Goal: Transaction & Acquisition: Purchase product/service

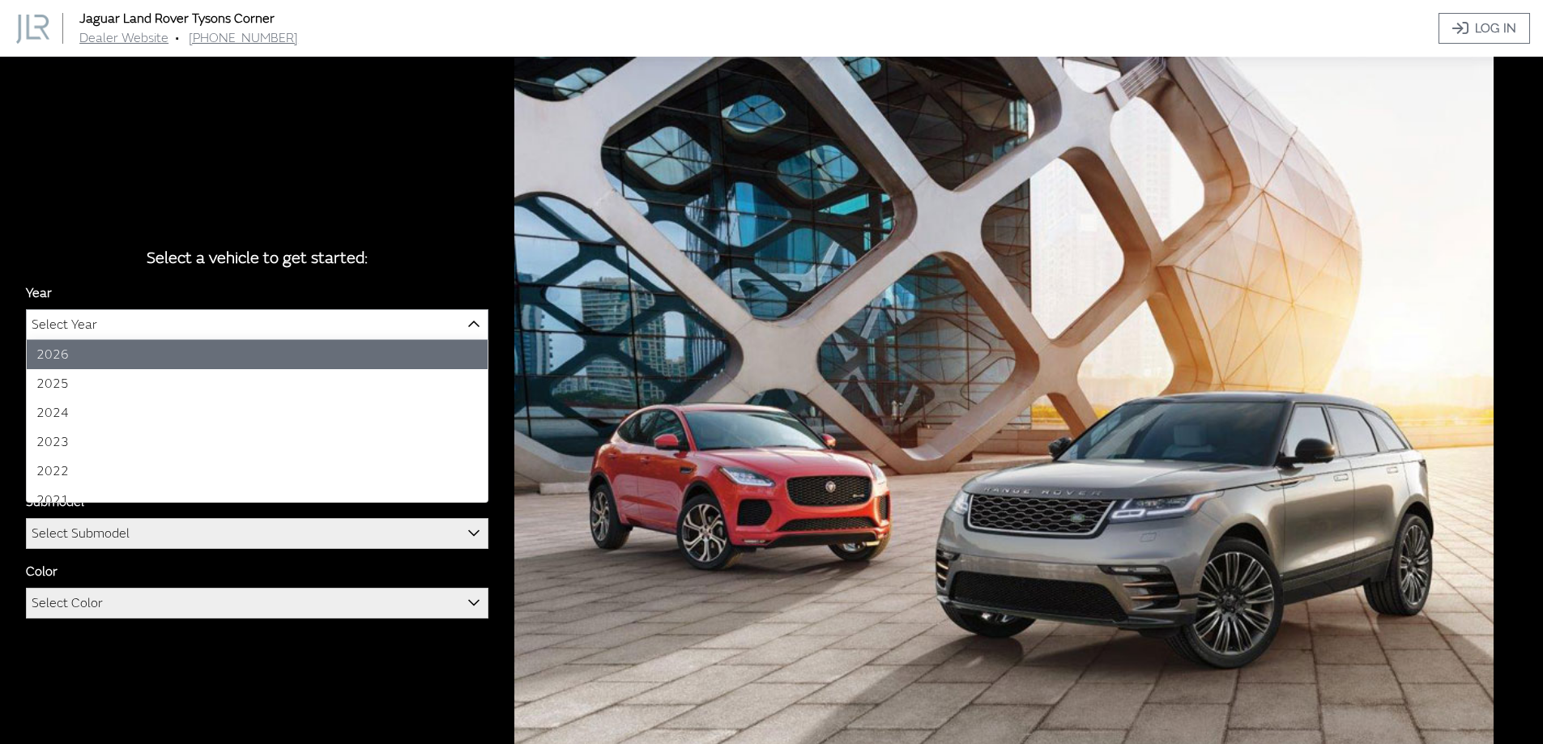
click at [156, 315] on span "Select Year" at bounding box center [257, 324] width 461 height 29
click at [92, 328] on span "2026" at bounding box center [257, 324] width 461 height 29
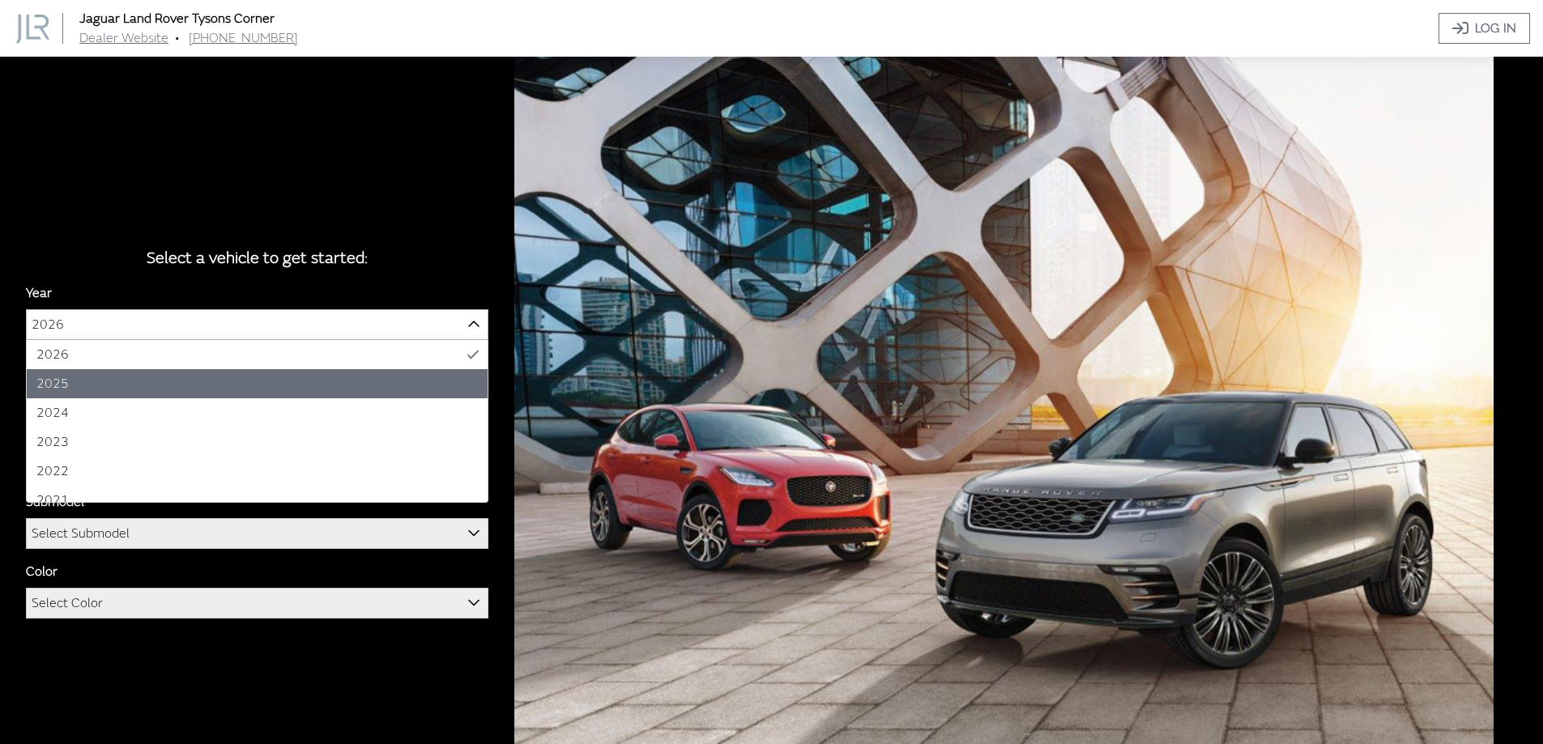
select select "43"
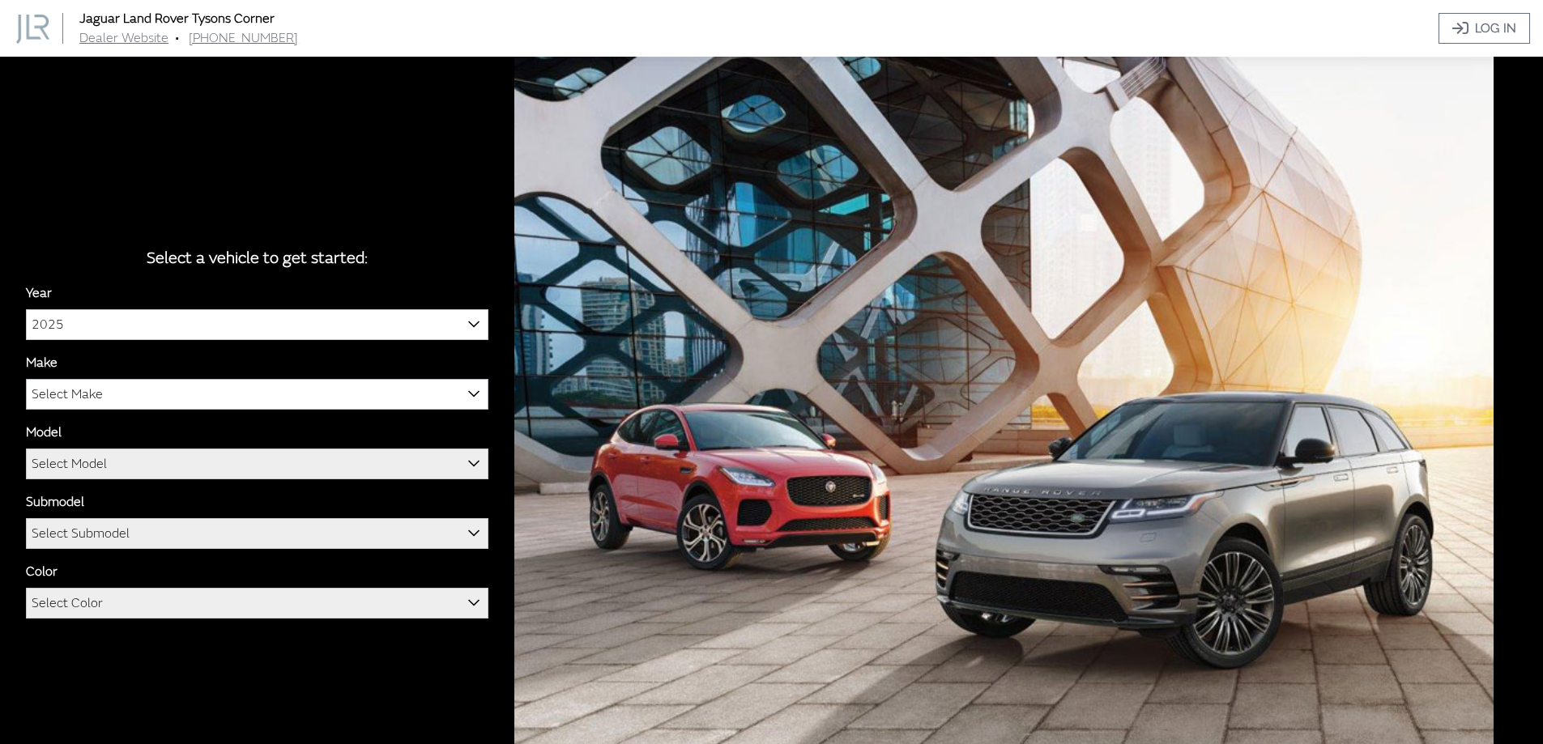
click at [89, 386] on span "Select Make" at bounding box center [67, 394] width 71 height 29
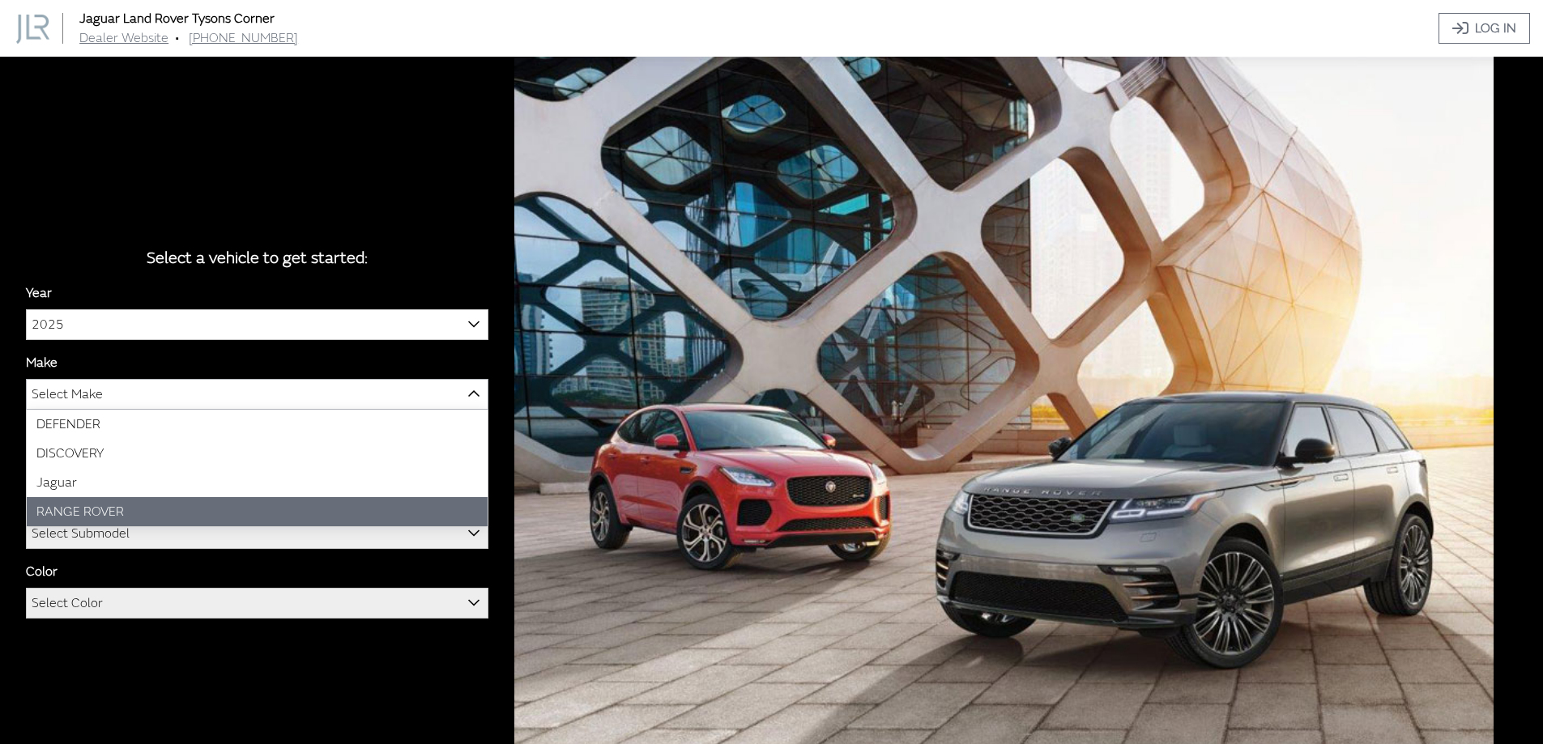
select select "66"
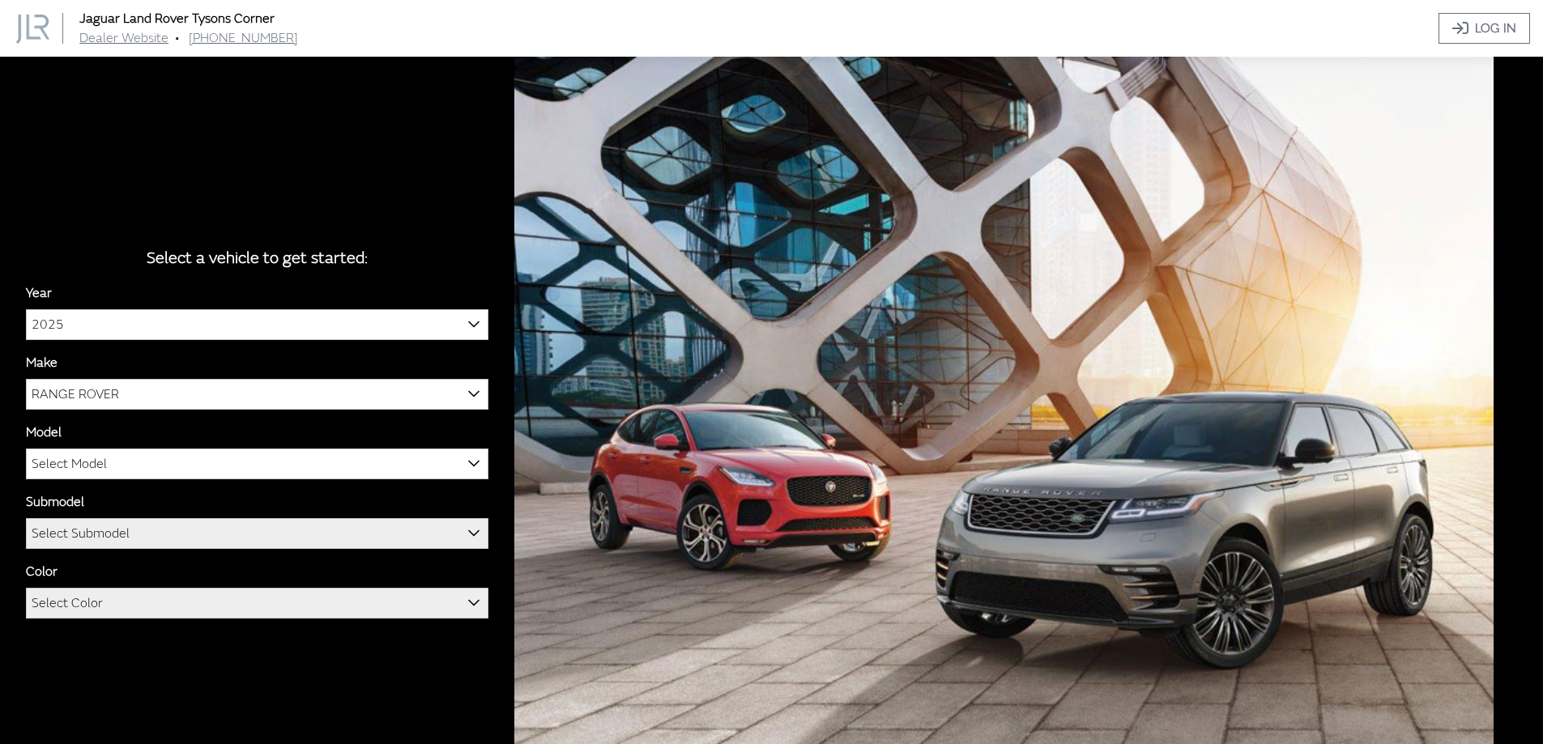
click at [78, 438] on div "Model RANGE ROVER RANGE ROVER EVOQUE RANGE ROVER SPORT RANGE ROVER VELAR Select…" at bounding box center [257, 451] width 463 height 57
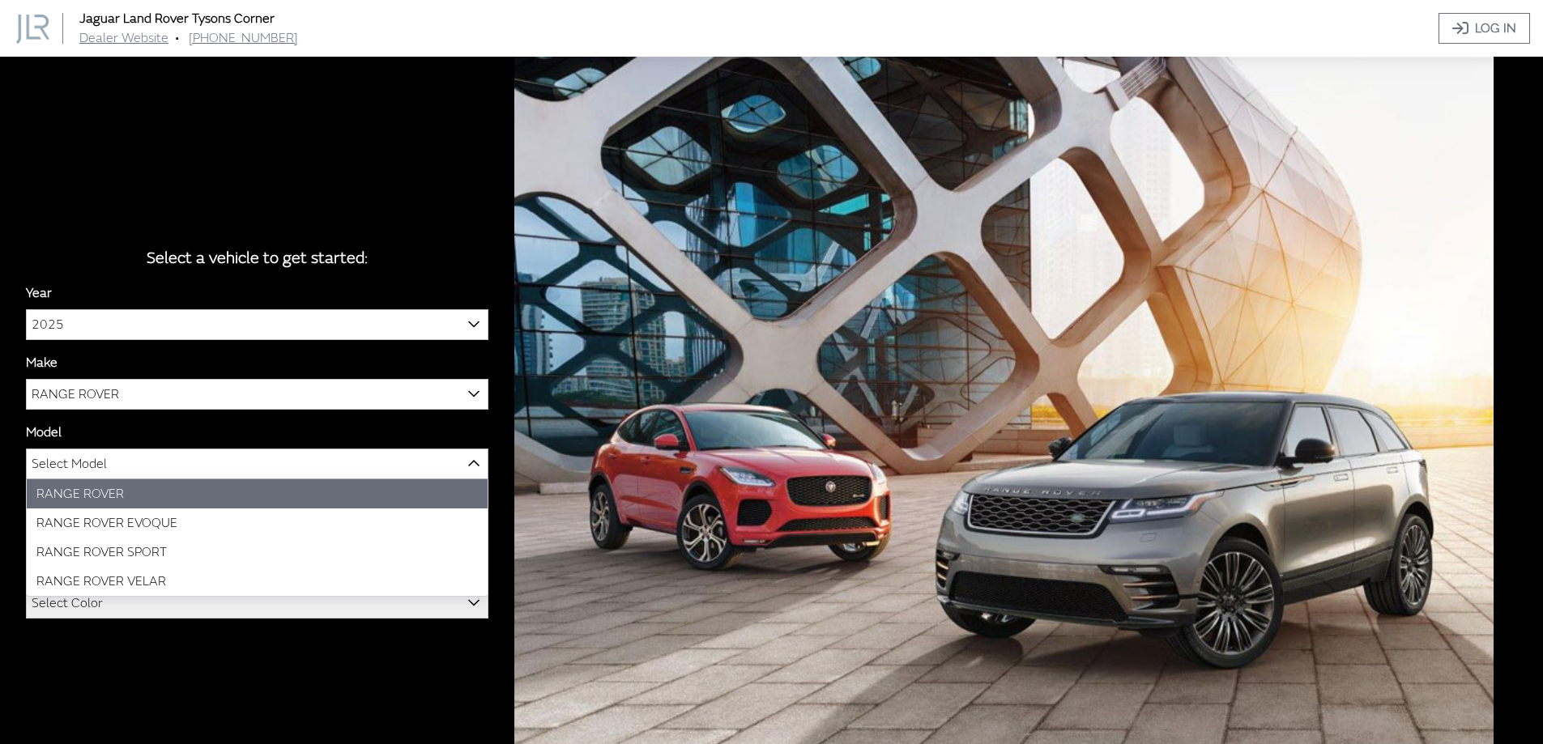
click at [76, 466] on span "Select Model" at bounding box center [69, 464] width 75 height 29
select select "1348"
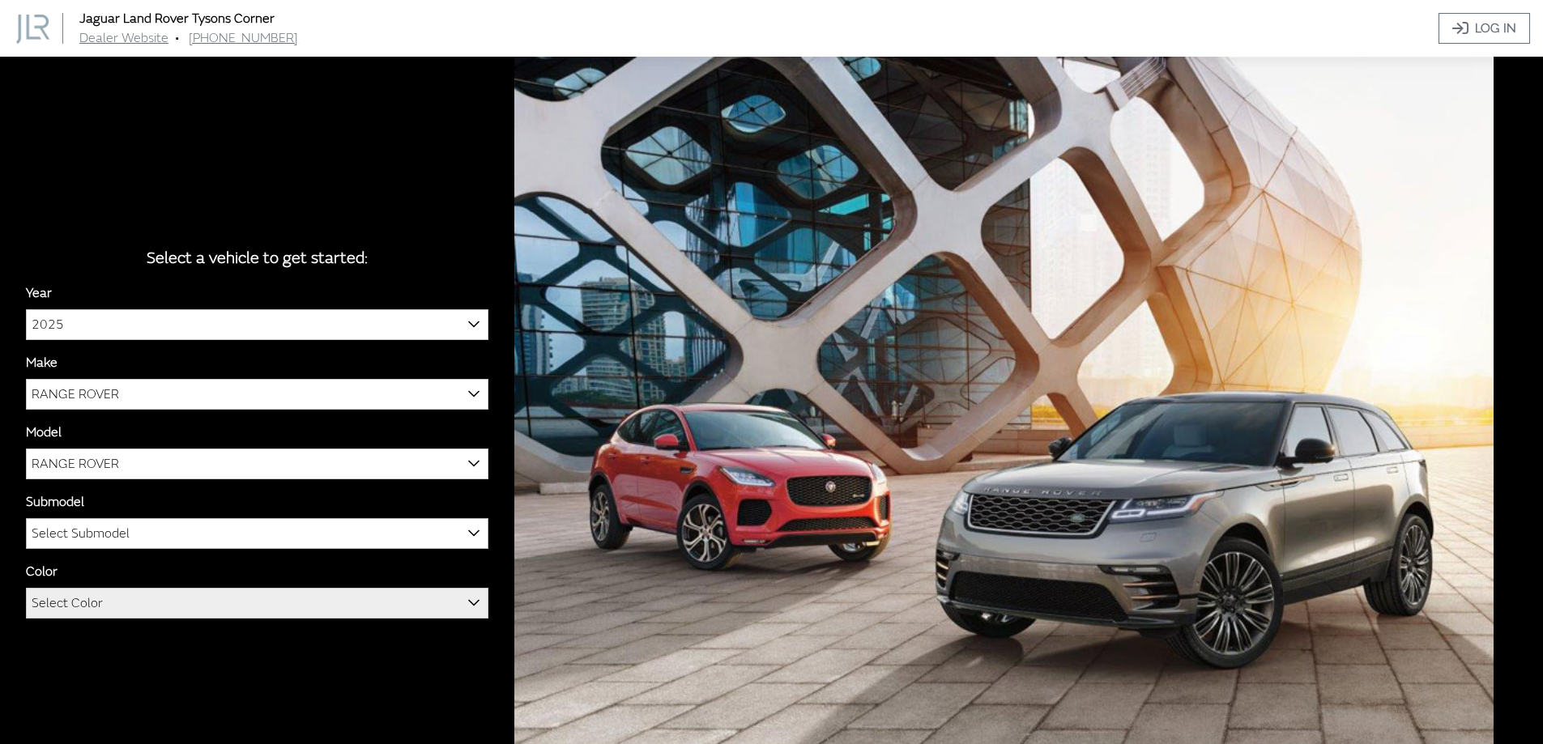
click at [75, 535] on span "Select Submodel" at bounding box center [81, 533] width 98 height 29
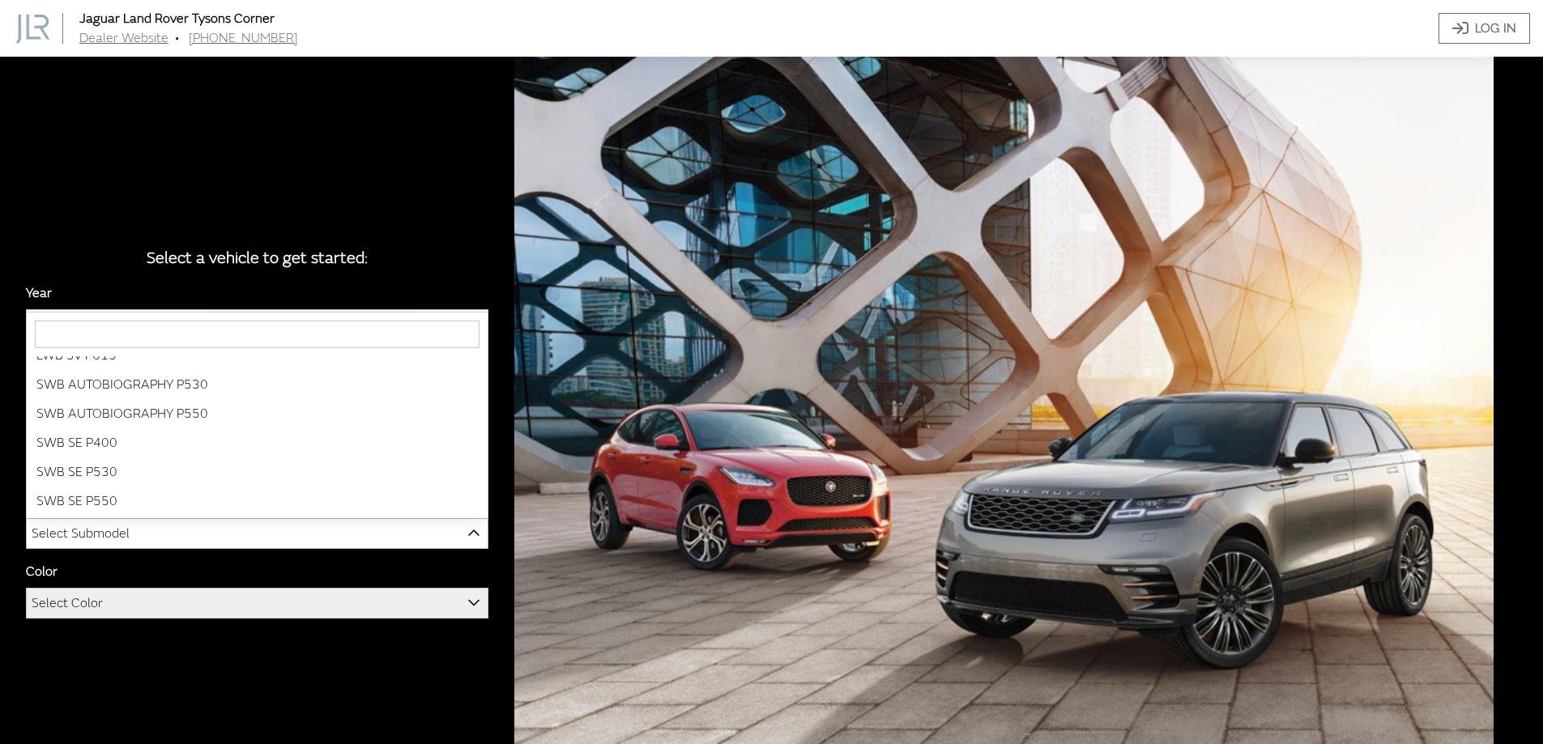
scroll to position [159, 0]
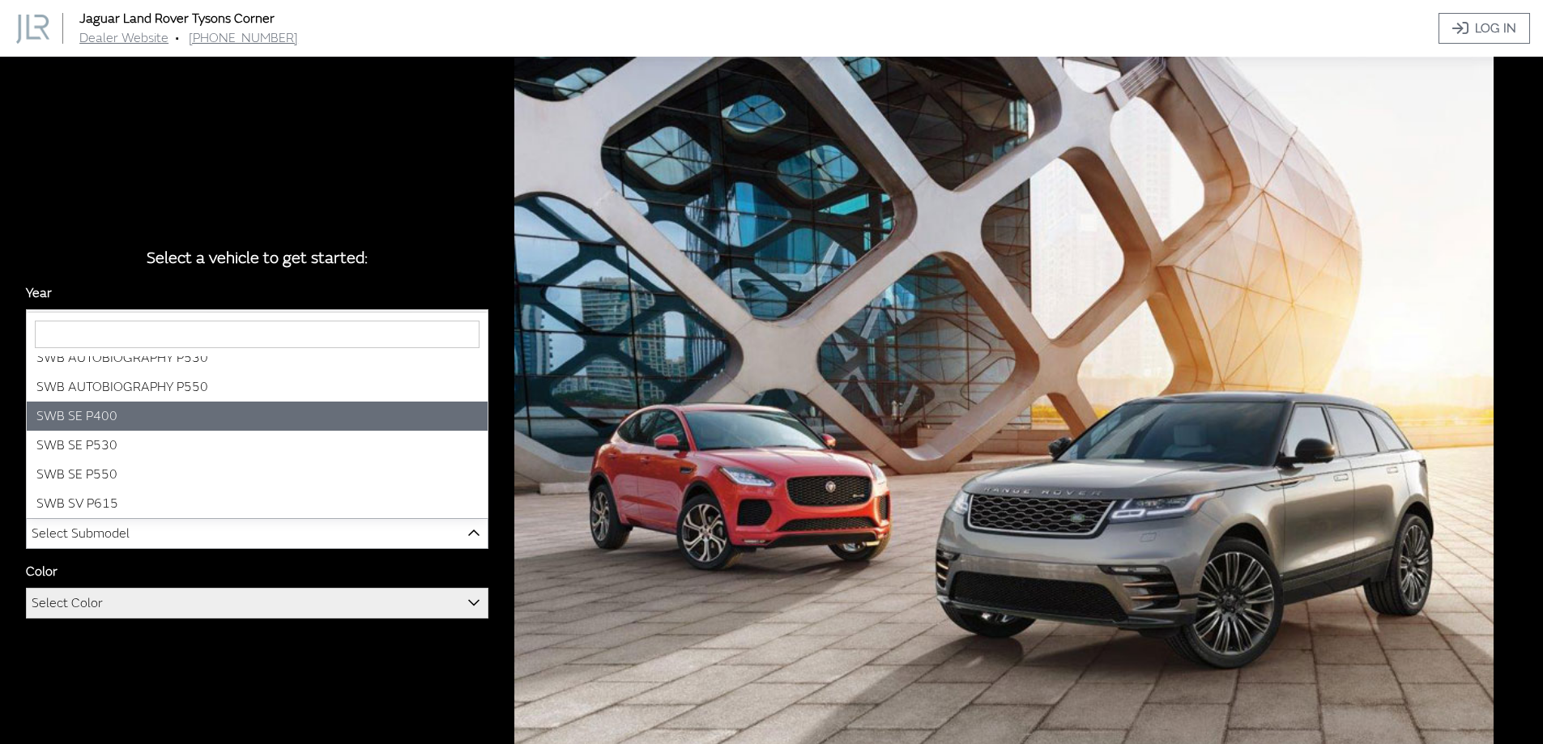
select select "3880"
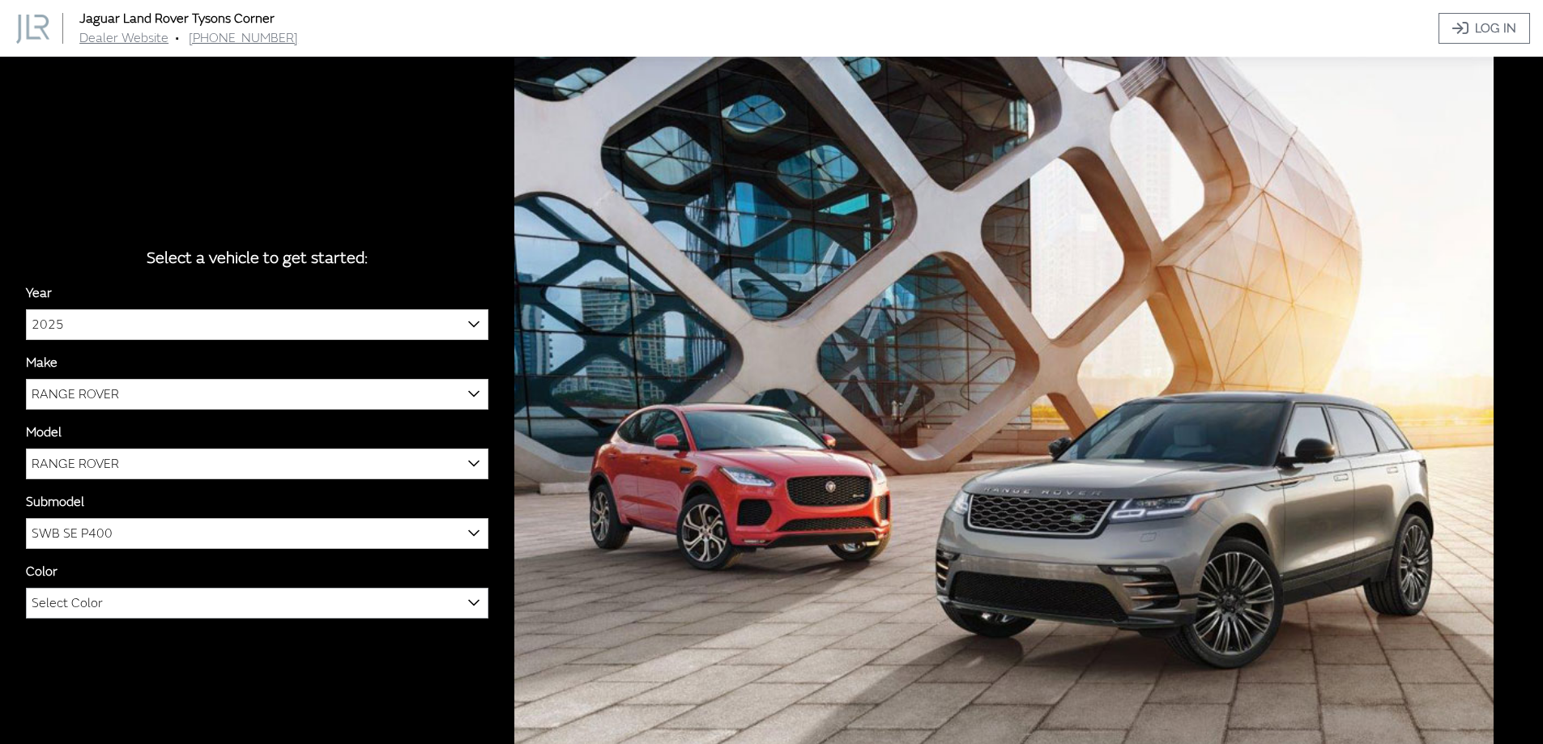
click at [89, 604] on span "Select Color" at bounding box center [67, 603] width 71 height 29
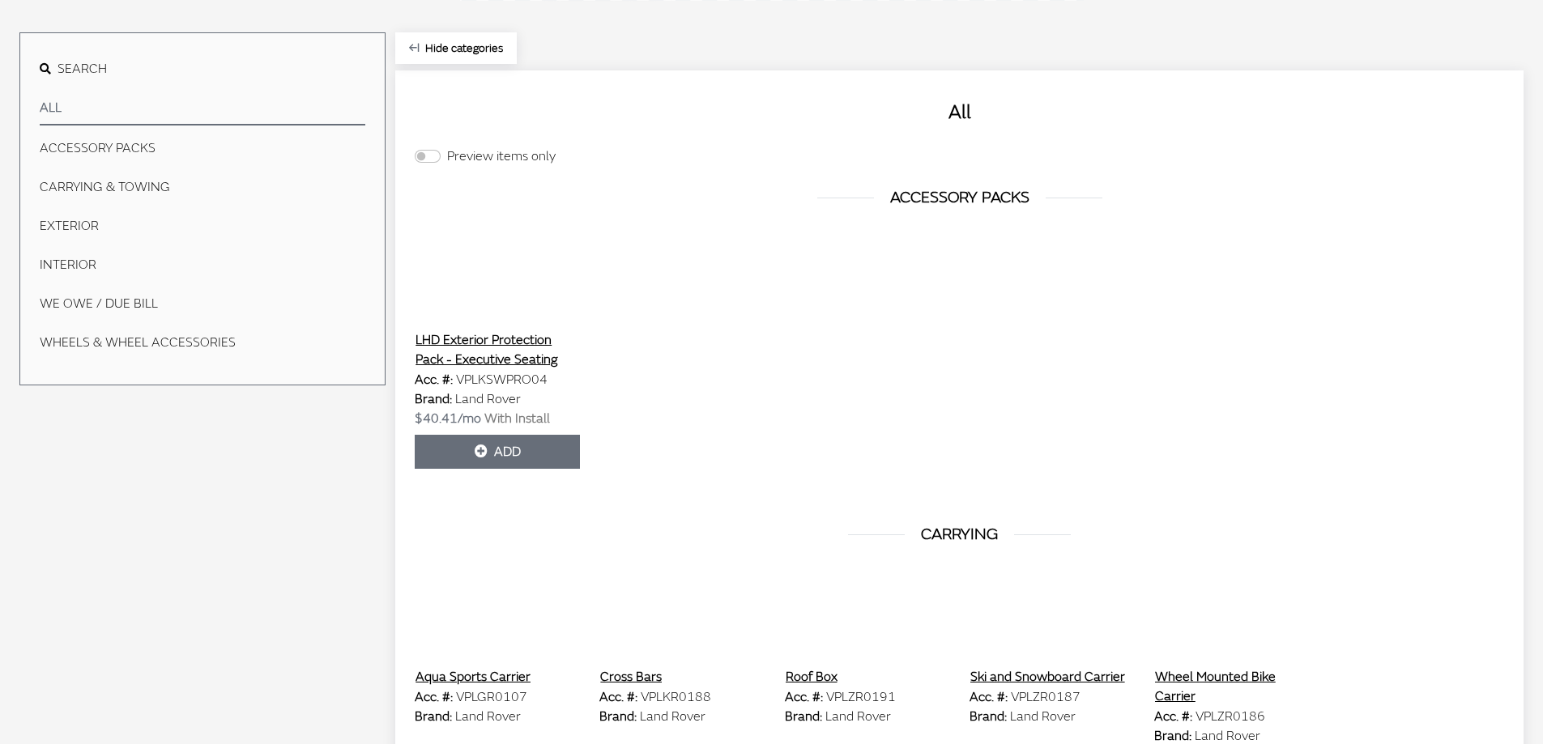
scroll to position [496, 0]
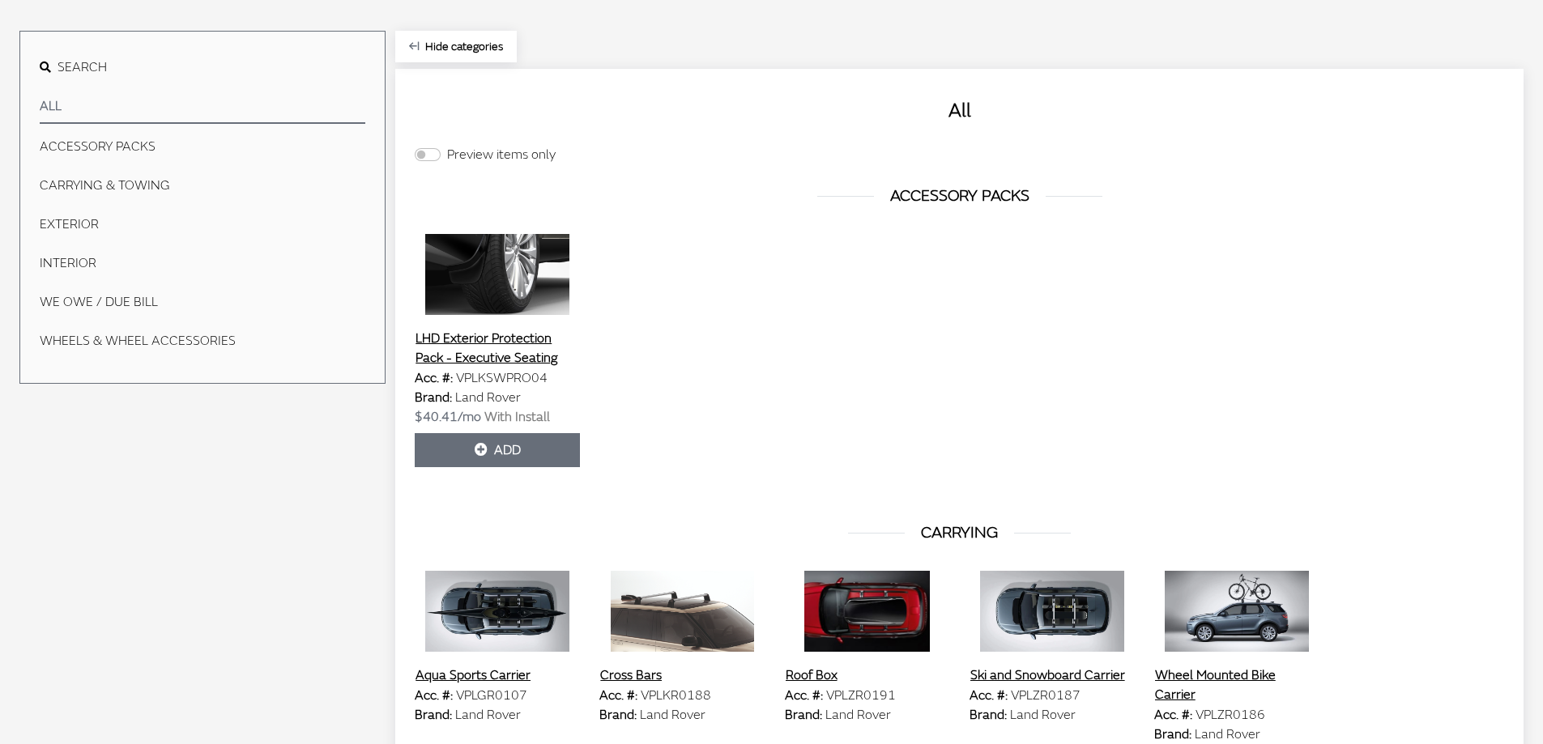
click at [88, 227] on button "EXTERIOR" at bounding box center [203, 224] width 326 height 32
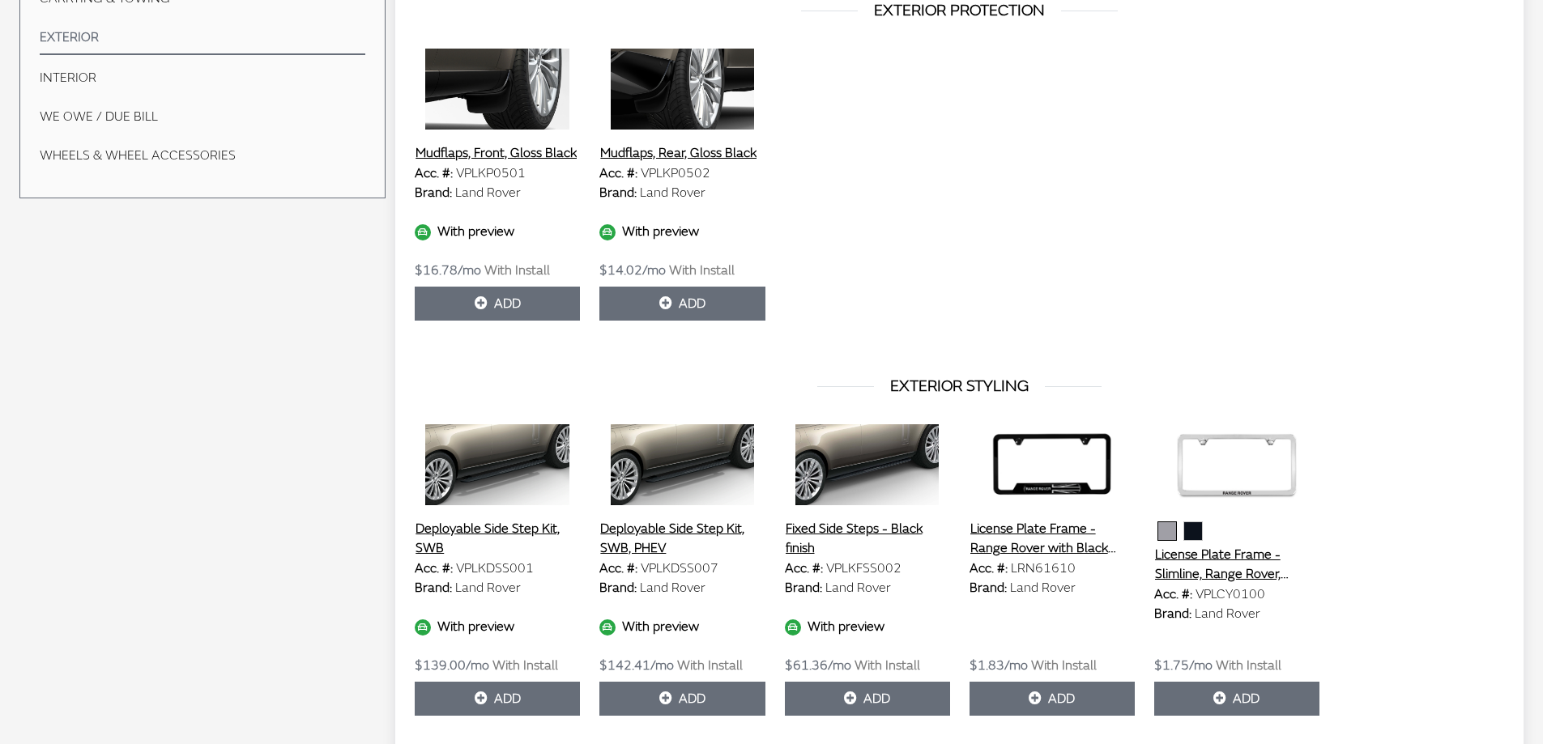
scroll to position [712, 0]
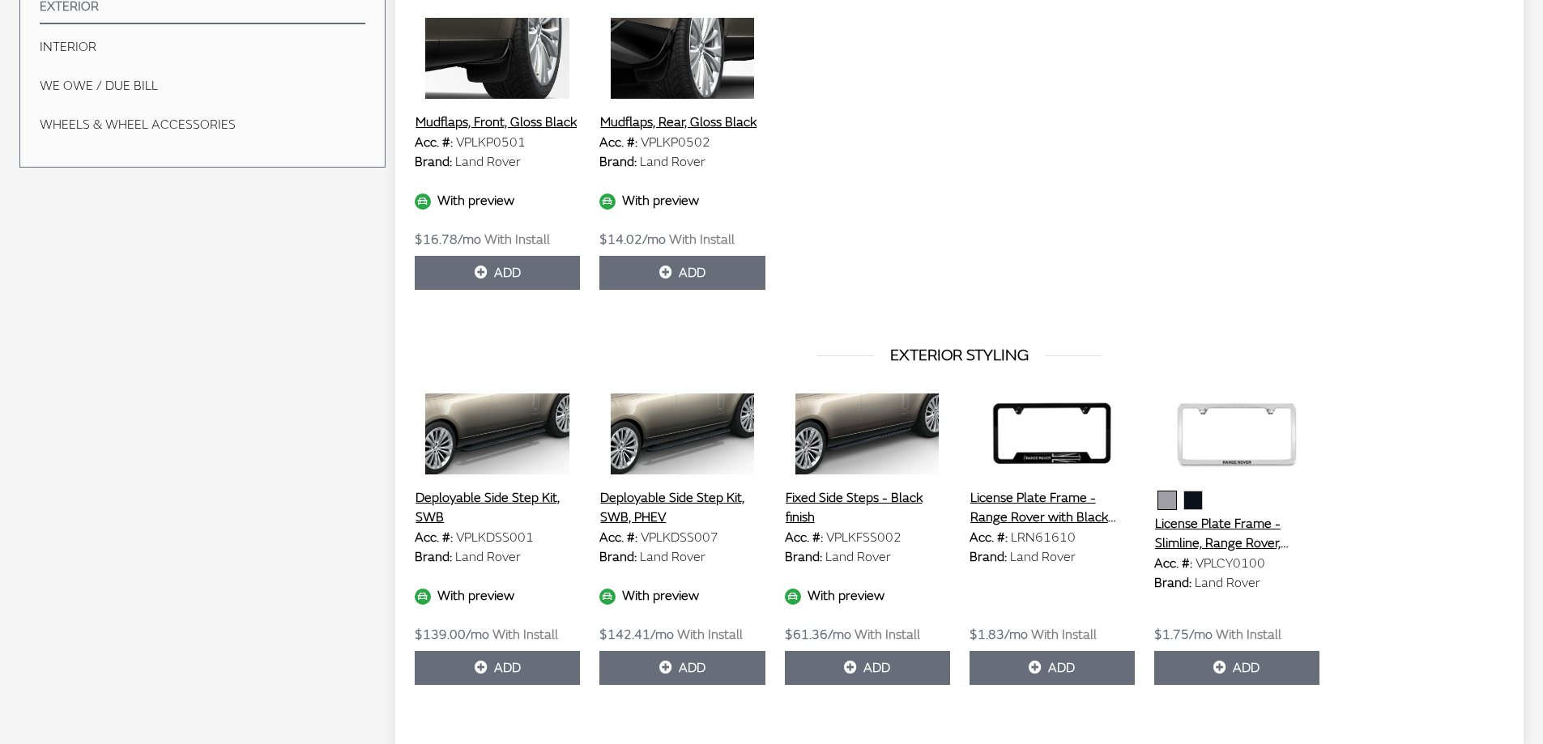
click at [476, 504] on button "Deployable Side Step Kit, SWB" at bounding box center [497, 508] width 165 height 41
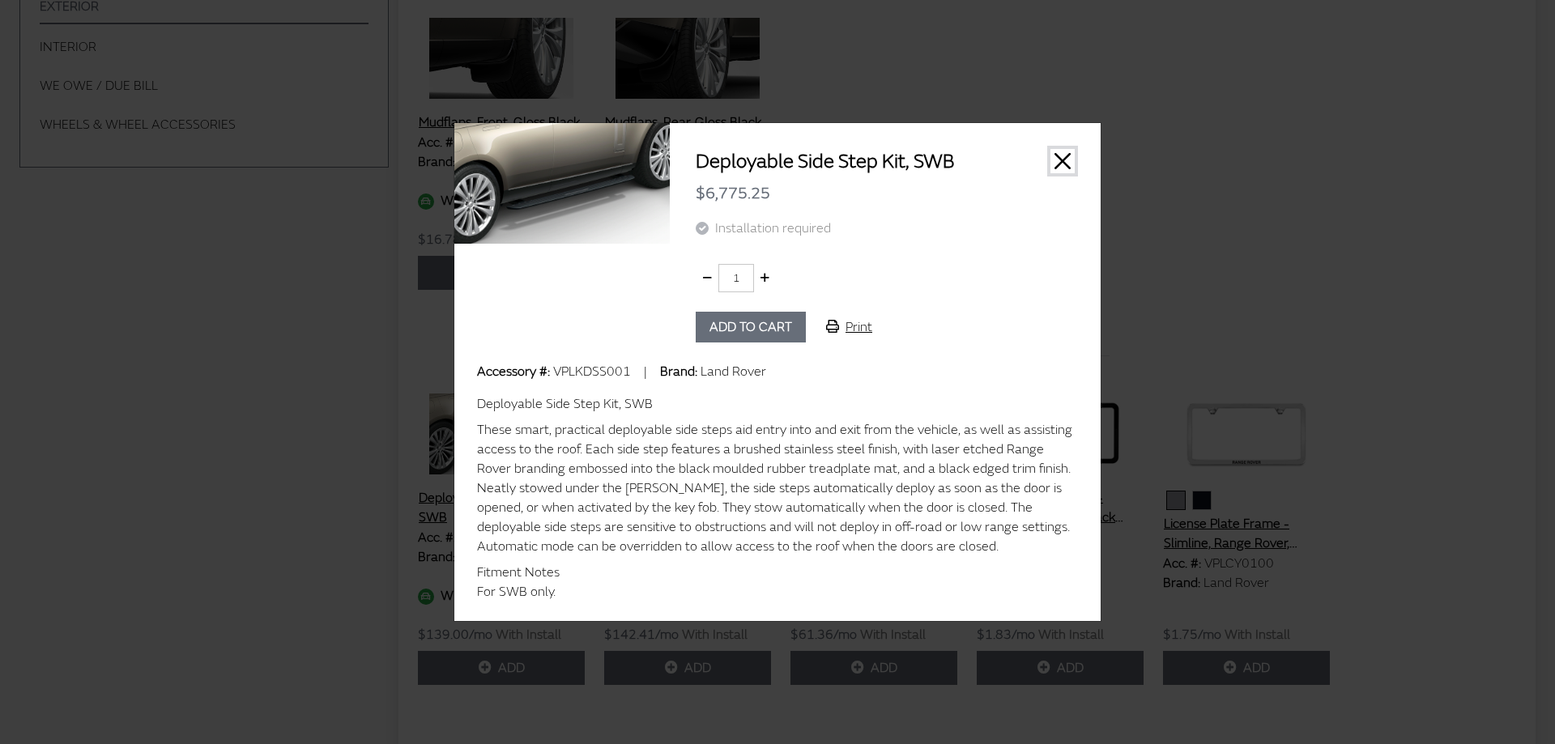
click at [1062, 156] on button "Close" at bounding box center [1063, 161] width 24 height 24
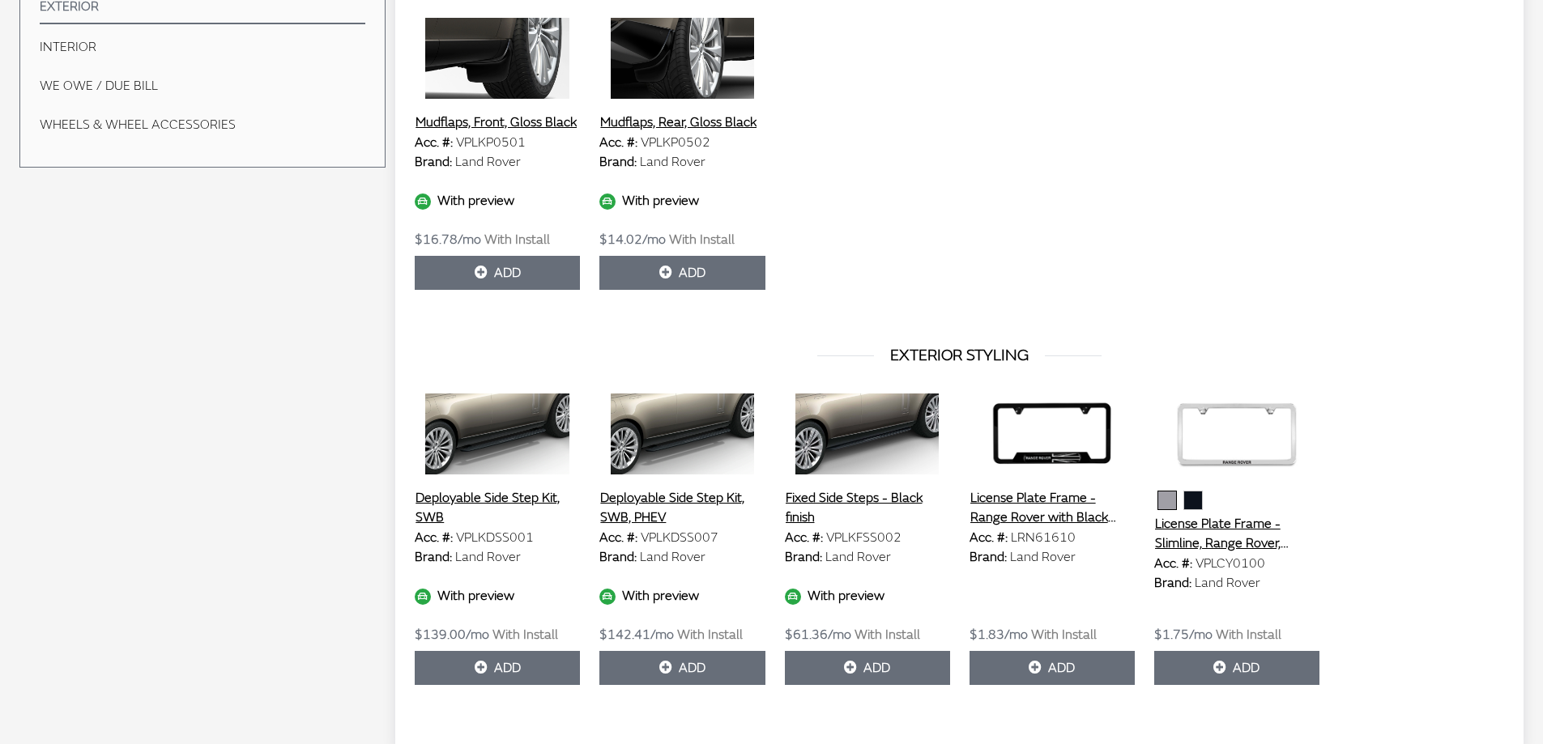
click at [211, 384] on div "Search All ACCESSORY PACKS CARRYING & TOWING EXTERIOR INTERIOR We Owe / Due Bil…" at bounding box center [193, 282] width 386 height 936
